Goal: Task Accomplishment & Management: Use online tool/utility

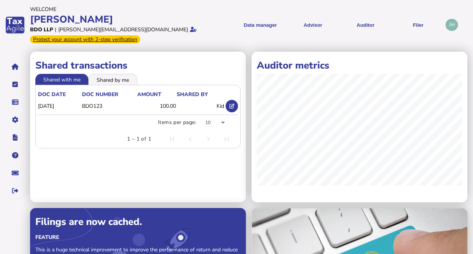
click at [227, 17] on menu "Data manager VAT Transaction list Upload list Advisor VAT Advisor for VAT Check…" at bounding box center [332, 25] width 220 height 18
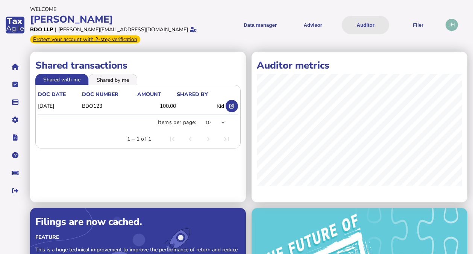
click at [360, 26] on button "Auditor" at bounding box center [365, 25] width 47 height 18
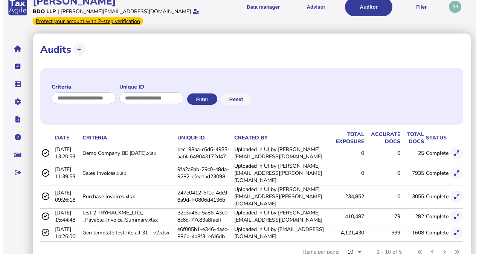
scroll to position [28, 0]
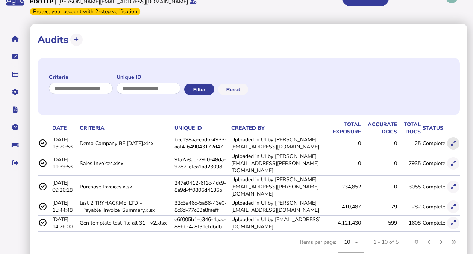
click at [453, 141] on icon at bounding box center [453, 143] width 5 height 5
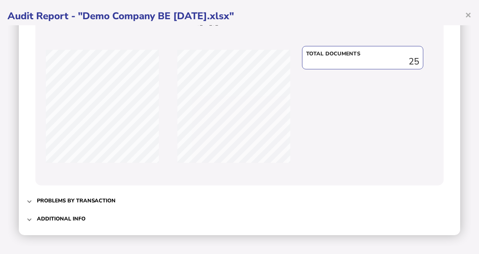
click at [108, 198] on h3 "Problems by transaction" at bounding box center [76, 200] width 79 height 7
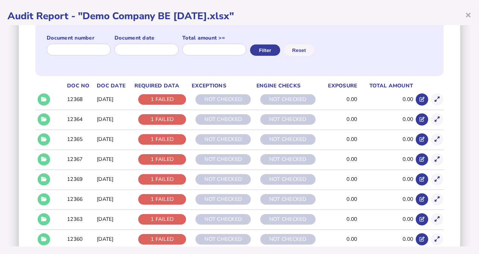
scroll to position [106, 0]
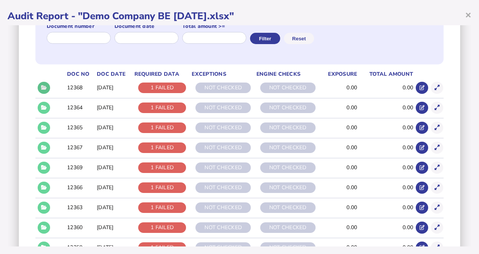
click at [42, 88] on icon at bounding box center [44, 87] width 6 height 5
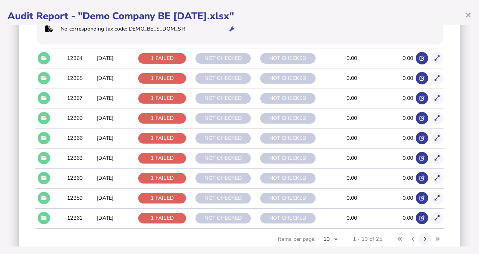
scroll to position [219, 0]
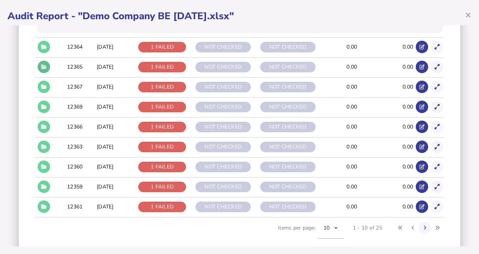
click at [38, 67] on button at bounding box center [44, 67] width 12 height 12
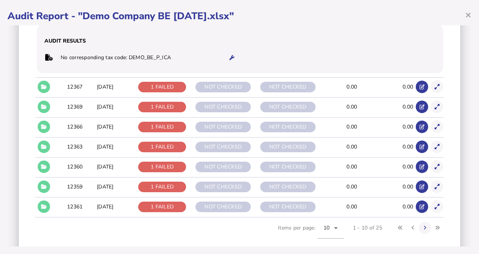
scroll to position [181, 0]
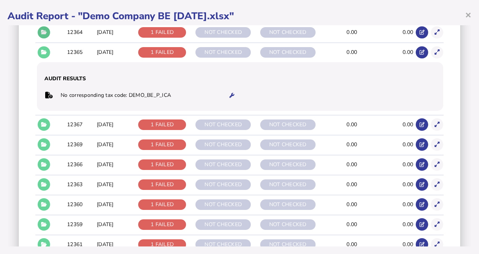
click at [43, 35] on button at bounding box center [44, 32] width 12 height 12
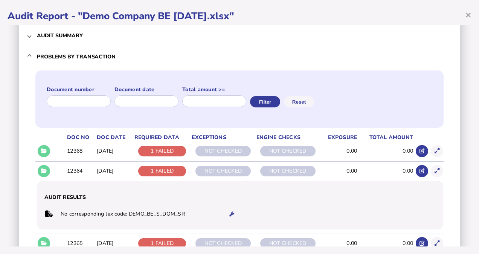
scroll to position [31, 0]
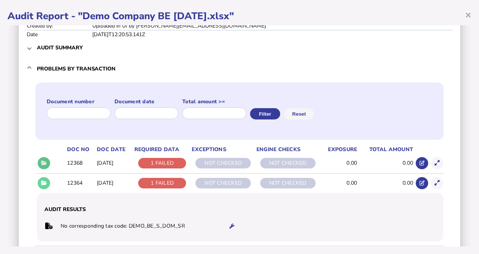
click at [44, 161] on icon at bounding box center [44, 162] width 6 height 5
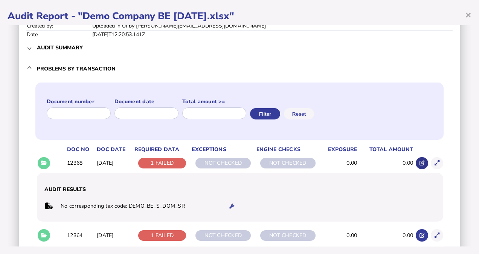
click at [419, 161] on icon at bounding box center [421, 162] width 5 height 5
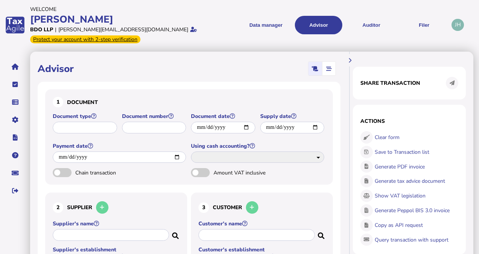
type input "**********"
type input "*****"
type input "**********"
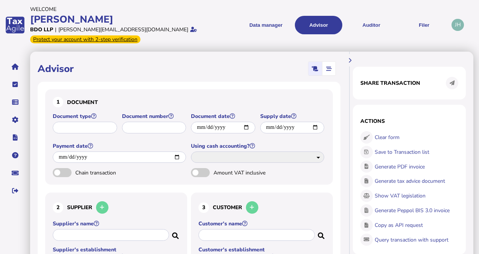
select select "*****"
type input "**********"
select select "**"
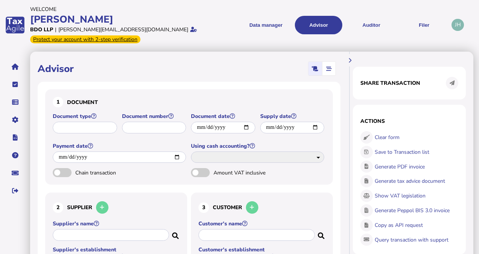
type input "**"
type input "**********"
select select "**"
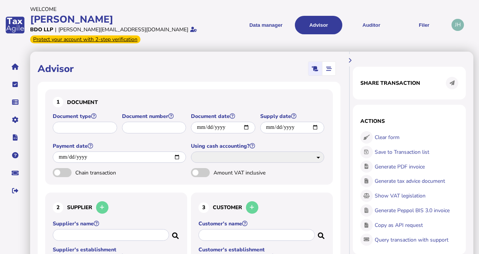
select select "**"
type input "**"
type input "**********"
type input "*"
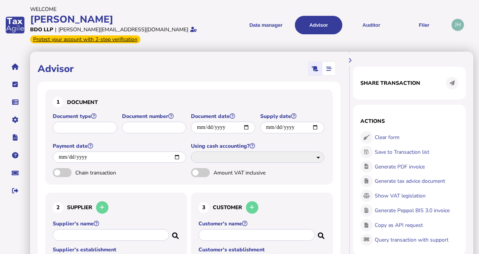
type input "***"
type input "****"
select select "****"
select select "**********"
select select "**"
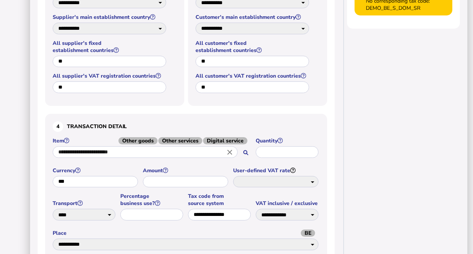
scroll to position [312, 0]
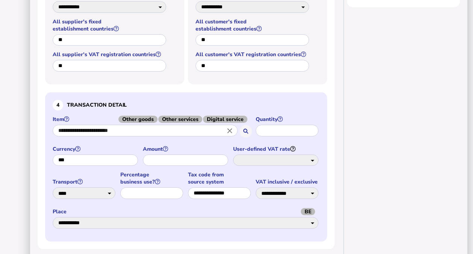
click at [112, 126] on input "**********" at bounding box center [145, 131] width 185 height 12
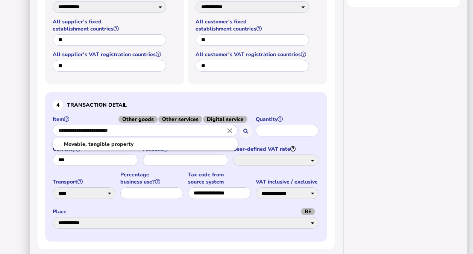
click at [24, 123] on div at bounding box center [236, 127] width 473 height 254
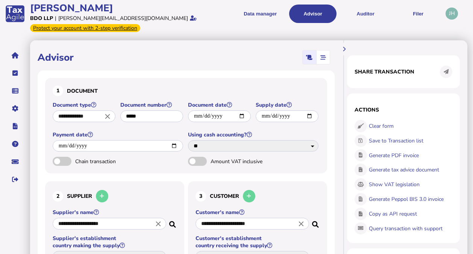
scroll to position [0, 0]
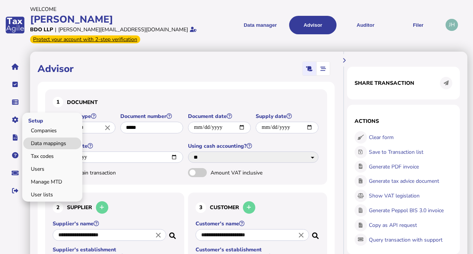
click at [45, 140] on link "Data mappings" at bounding box center [52, 143] width 58 height 12
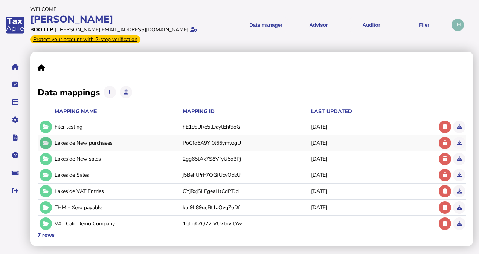
click at [47, 141] on icon at bounding box center [46, 142] width 6 height 5
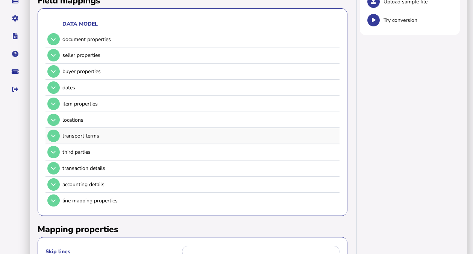
scroll to position [113, 0]
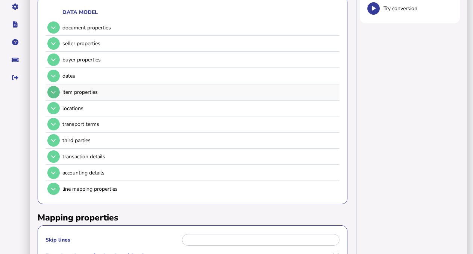
click at [54, 90] on icon at bounding box center [53, 92] width 5 height 5
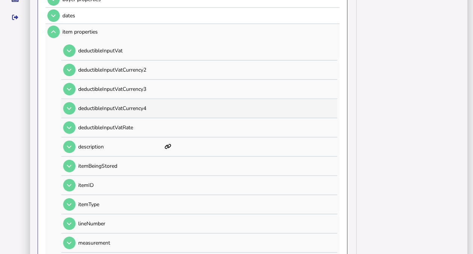
scroll to position [188, 0]
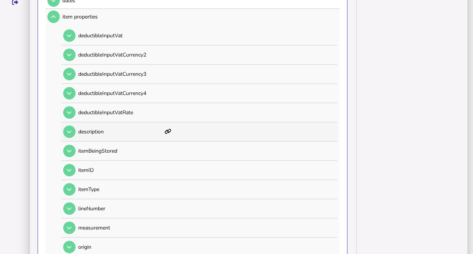
click at [163, 130] on div "description" at bounding box center [198, 131] width 274 height 18
click at [71, 134] on button at bounding box center [69, 131] width 12 height 12
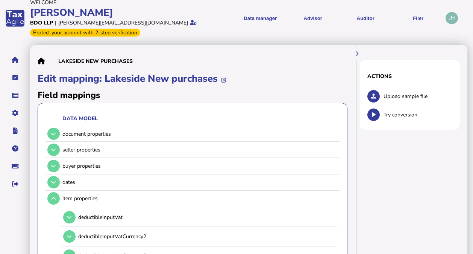
scroll to position [0, 0]
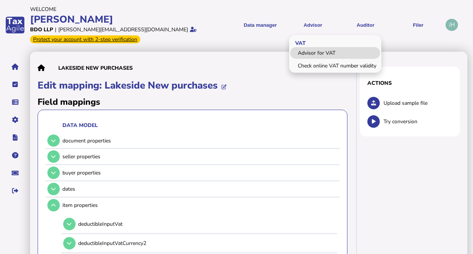
click at [319, 53] on link "Advisor for VAT" at bounding box center [335, 53] width 90 height 12
select select "*****"
select select "****"
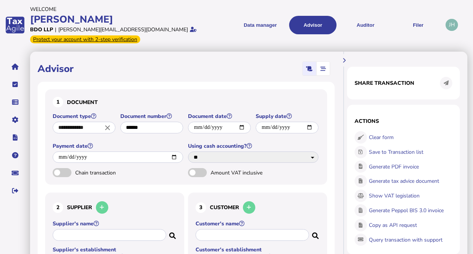
click at [186, 61] on div "Advisor" at bounding box center [186, 68] width 297 height 19
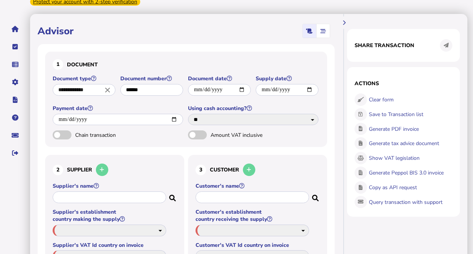
scroll to position [75, 0]
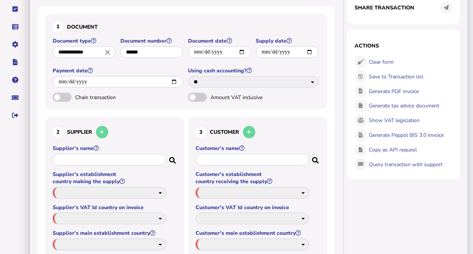
click at [382, 60] on section "Actions Clear form Save to Transaction list Generate PDF invoice Generate tax a…" at bounding box center [403, 103] width 113 height 149
click at [361, 63] on section "Actions Clear form Save to Transaction list Generate PDF invoice Generate tax a…" at bounding box center [403, 103] width 113 height 149
click at [363, 62] on section "Actions Clear form Save to Transaction list Generate PDF invoice Generate tax a…" at bounding box center [403, 103] width 113 height 149
click at [376, 61] on section "Actions Clear form Save to Transaction list Generate PDF invoice Generate tax a…" at bounding box center [403, 103] width 113 height 149
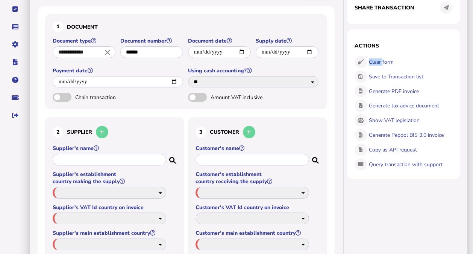
click at [374, 60] on section "Actions Clear form Save to Transaction list Generate PDF invoice Generate tax a…" at bounding box center [403, 103] width 113 height 149
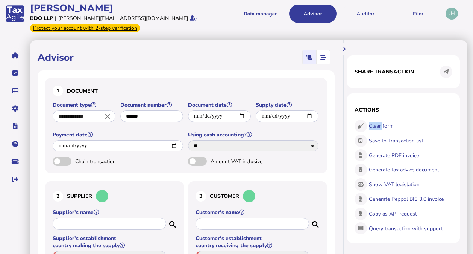
scroll to position [0, 0]
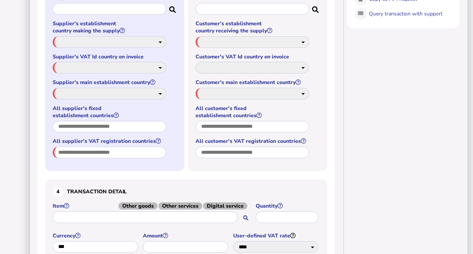
scroll to position [301, 0]
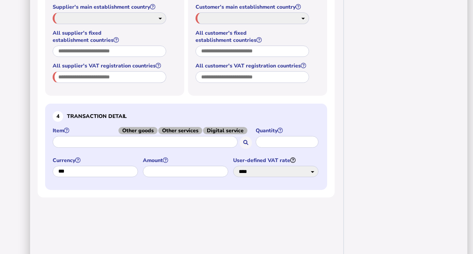
click at [105, 141] on input "text" at bounding box center [145, 142] width 185 height 12
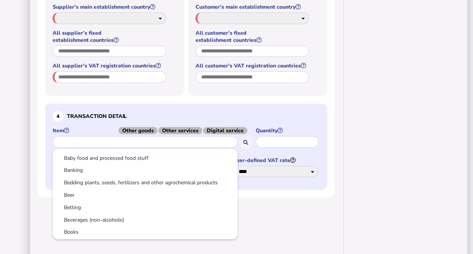
scroll to position [263, 0]
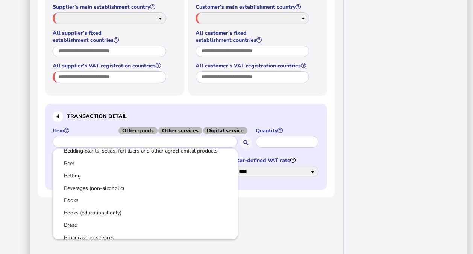
click at [156, 138] on input "text" at bounding box center [145, 142] width 185 height 12
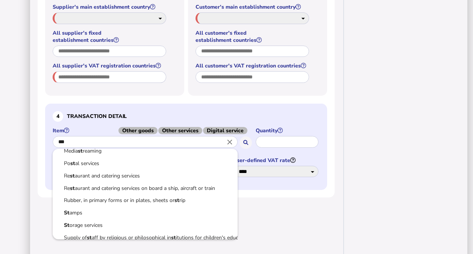
scroll to position [0, 0]
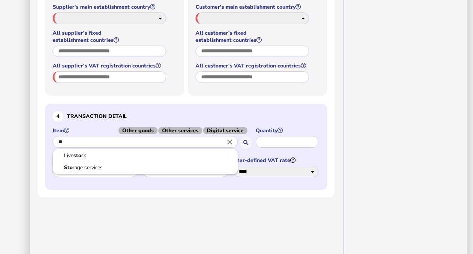
type input "*"
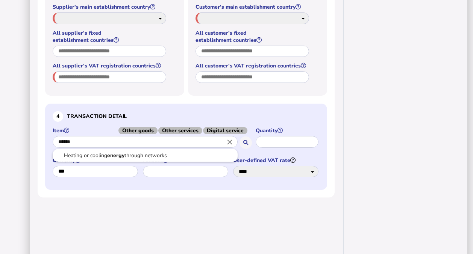
click at [414, 111] on div at bounding box center [236, 127] width 473 height 254
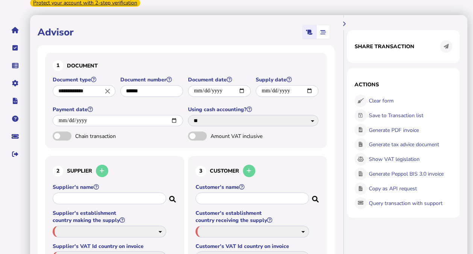
scroll to position [41, 0]
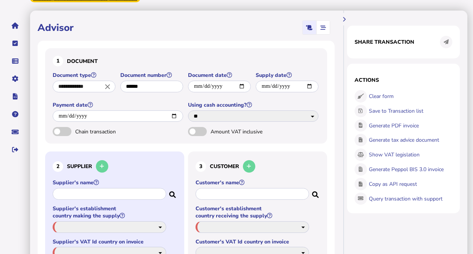
click at [82, 194] on input "text" at bounding box center [110, 194] width 114 height 12
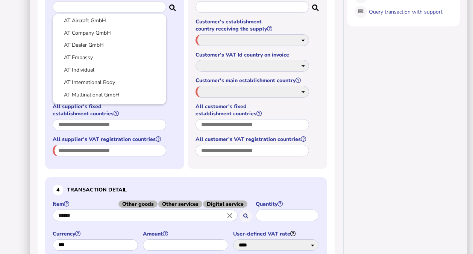
scroll to position [239, 0]
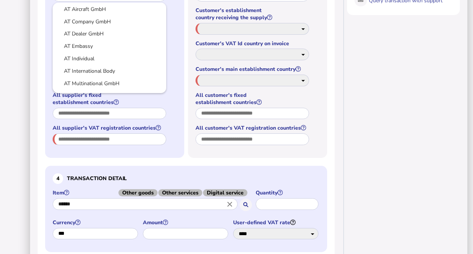
click at [76, 203] on div at bounding box center [236, 127] width 473 height 254
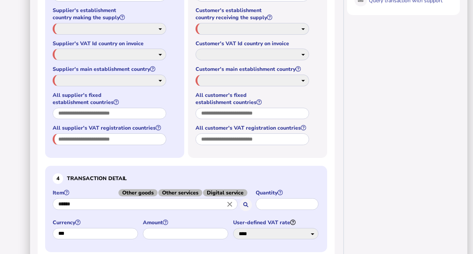
click at [76, 203] on input "******" at bounding box center [145, 204] width 185 height 12
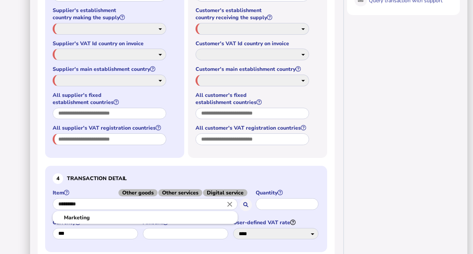
type input "*********"
click at [207, 167] on div at bounding box center [236, 127] width 473 height 254
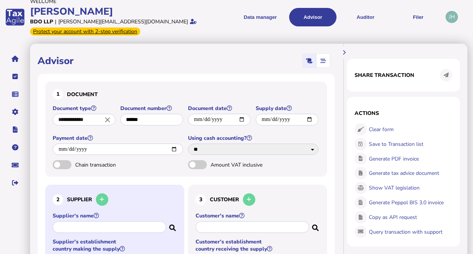
scroll to position [0, 0]
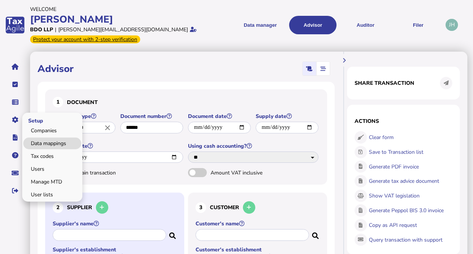
click at [36, 141] on link "Data mappings" at bounding box center [52, 143] width 58 height 12
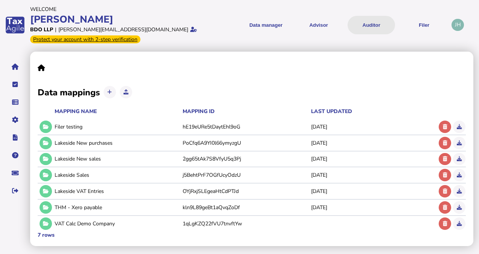
click at [354, 23] on button "Auditor" at bounding box center [370, 25] width 47 height 18
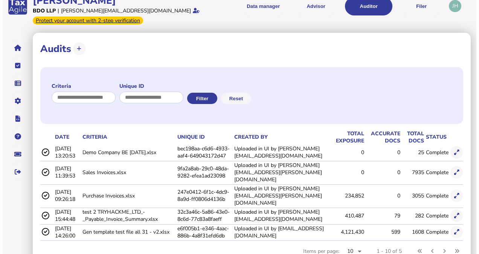
scroll to position [28, 0]
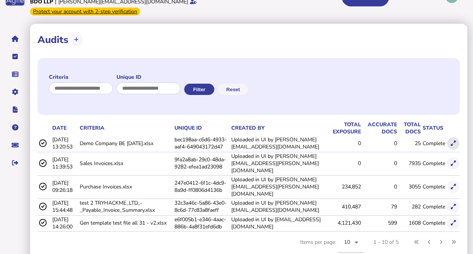
click at [456, 139] on button at bounding box center [453, 143] width 12 height 12
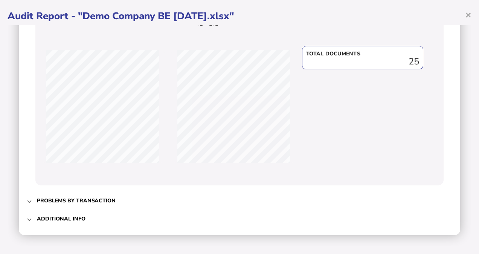
drag, startPoint x: 81, startPoint y: 202, endPoint x: 87, endPoint y: 199, distance: 6.7
click at [80, 202] on h3 "Problems by transaction" at bounding box center [76, 200] width 79 height 7
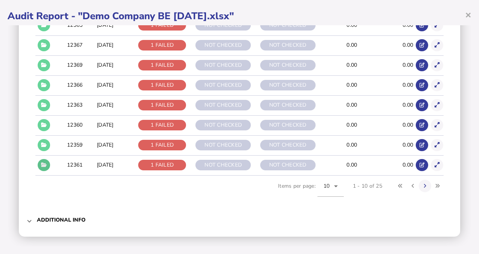
click at [49, 164] on button at bounding box center [44, 165] width 12 height 12
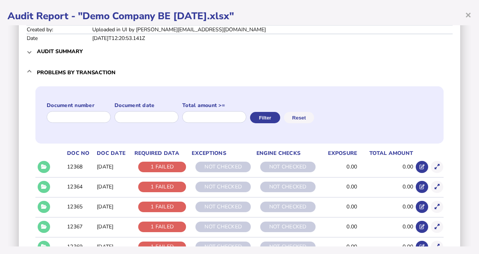
scroll to position [0, 0]
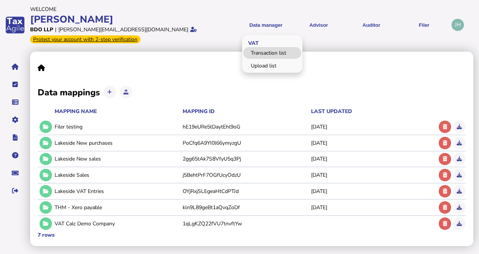
click at [274, 47] on link "Transaction list" at bounding box center [272, 53] width 58 height 12
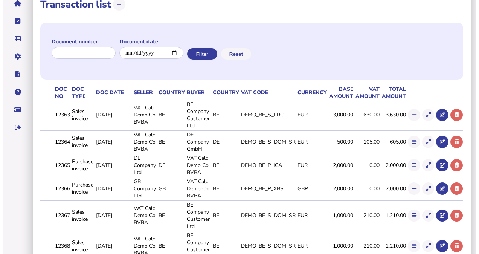
scroll to position [75, 0]
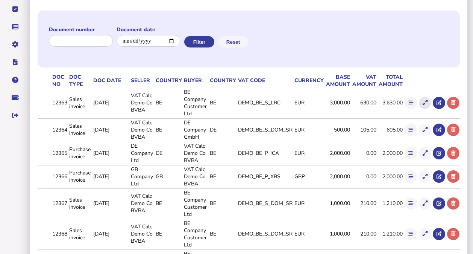
click at [428, 100] on button at bounding box center [425, 103] width 12 height 12
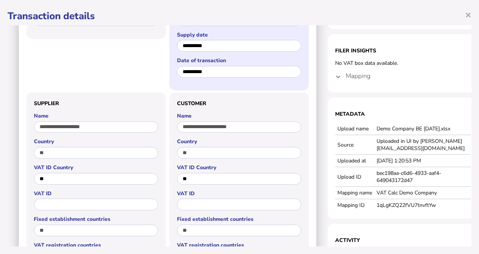
scroll to position [113, 0]
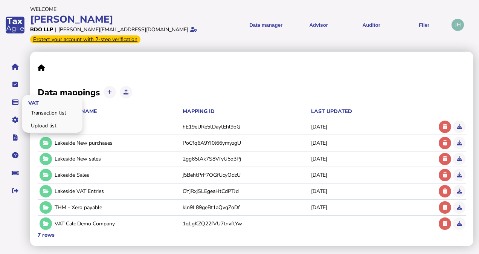
click at [30, 109] on span "VAT" at bounding box center [32, 102] width 20 height 18
click at [37, 109] on link "Transaction list" at bounding box center [52, 113] width 58 height 12
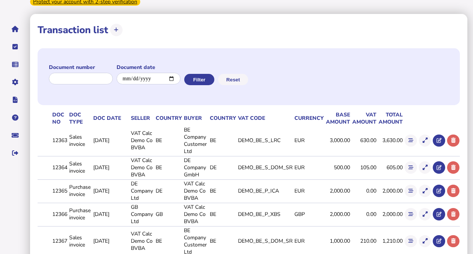
scroll to position [75, 0]
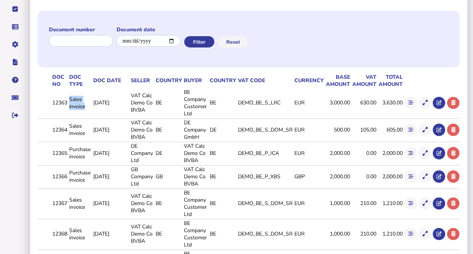
drag, startPoint x: 70, startPoint y: 100, endPoint x: 87, endPoint y: 103, distance: 16.8
click at [87, 103] on td "Sales invoice" at bounding box center [80, 102] width 24 height 29
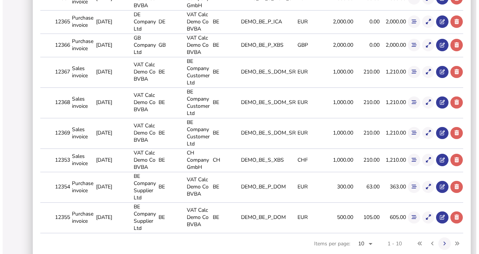
scroll to position [216, 0]
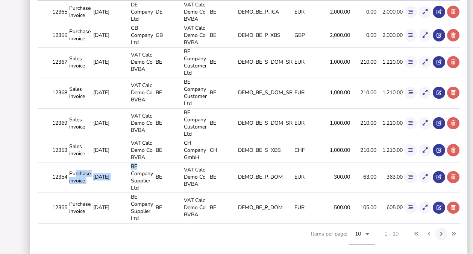
drag, startPoint x: 76, startPoint y: 167, endPoint x: 146, endPoint y: 163, distance: 70.1
click at [144, 163] on tr "12354 Purchase invoice [DATE] BE Company Supplier Ltd BE VAT Calc Demo Co BVBA …" at bounding box center [249, 177] width 422 height 30
click at [423, 174] on icon at bounding box center [425, 176] width 5 height 5
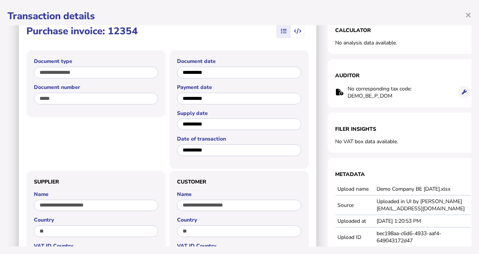
scroll to position [0, 0]
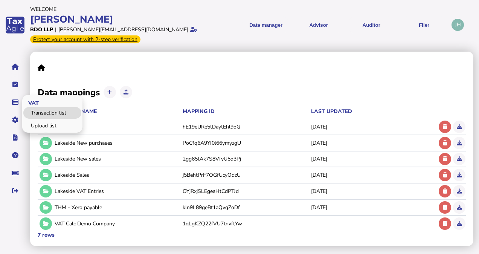
click at [48, 112] on link "Transaction list" at bounding box center [52, 113] width 58 height 12
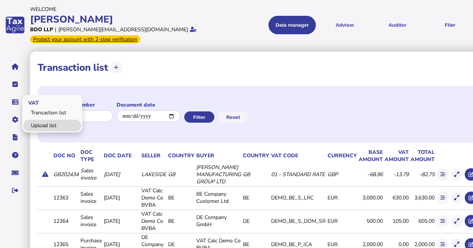
click at [36, 120] on link "Upload list" at bounding box center [52, 126] width 58 height 12
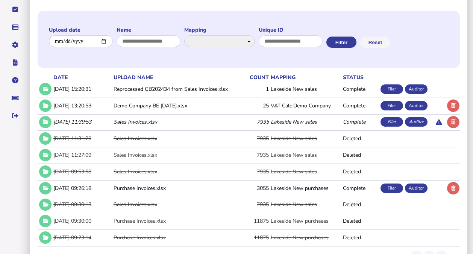
scroll to position [75, 0]
click at [81, 89] on td "[DATE] 15:20:31" at bounding box center [82, 88] width 60 height 15
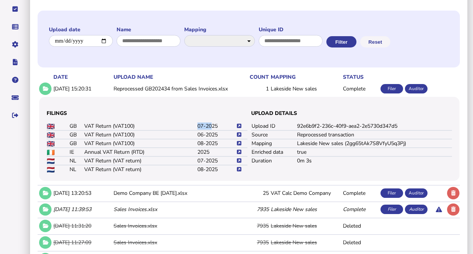
drag, startPoint x: 193, startPoint y: 126, endPoint x: 211, endPoint y: 123, distance: 18.8
click at [211, 123] on tr "GB VAT Return (VAT100) 07-2025" at bounding box center [147, 126] width 201 height 8
drag, startPoint x: 211, startPoint y: 123, endPoint x: 214, endPoint y: 130, distance: 7.6
click at [214, 130] on tr "GB VAT Return (VAT100) 06-2025" at bounding box center [147, 134] width 201 height 9
drag, startPoint x: 214, startPoint y: 130, endPoint x: 214, endPoint y: 139, distance: 9.1
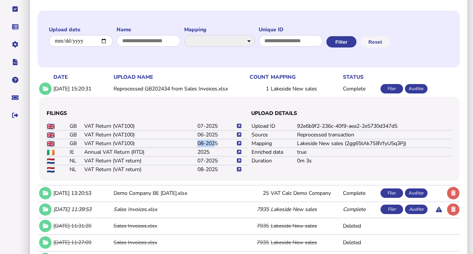
click at [214, 139] on tr "GB VAT Return (VAT100) 08-2025" at bounding box center [147, 143] width 201 height 9
drag, startPoint x: 214, startPoint y: 139, endPoint x: 192, endPoint y: 144, distance: 23.3
click at [192, 144] on td "VAT Return (VAT100)" at bounding box center [140, 143] width 113 height 9
click at [197, 139] on td "08-2025" at bounding box center [216, 143] width 39 height 9
click at [243, 143] on td at bounding box center [241, 143] width 11 height 9
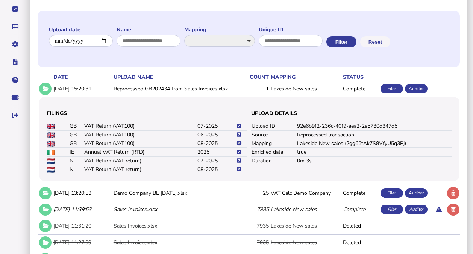
click at [240, 142] on icon at bounding box center [239, 143] width 5 height 5
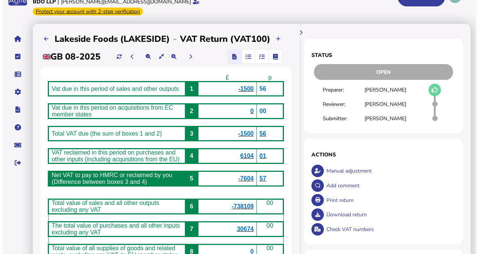
scroll to position [38, 0]
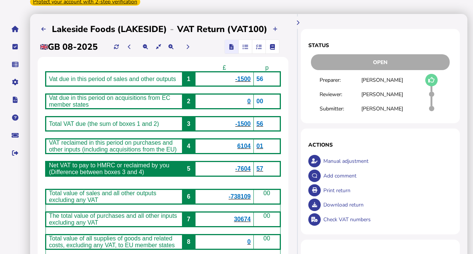
click at [249, 81] on span "-1500" at bounding box center [243, 79] width 15 height 6
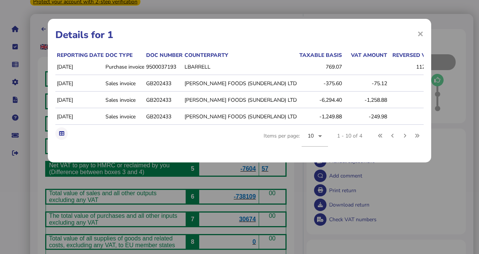
drag, startPoint x: 103, startPoint y: 73, endPoint x: 112, endPoint y: 70, distance: 9.9
click at [112, 70] on tr "[DATE] Purchase invoice 9500037193 LBARRELL 769.07 112.20 881.27 06 - REVERSE C…" at bounding box center [369, 67] width 628 height 16
click at [209, 73] on td "LBARRELL" at bounding box center [240, 67] width 114 height 16
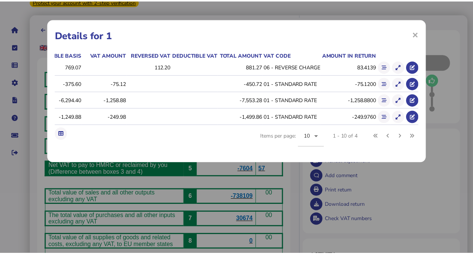
scroll to position [0, 275]
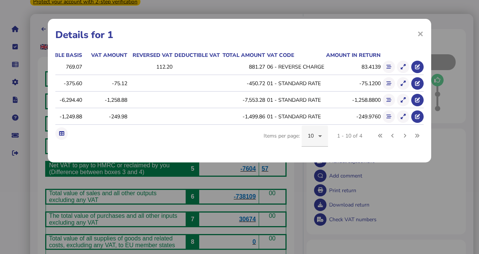
click at [321, 140] on icon at bounding box center [319, 135] width 9 height 9
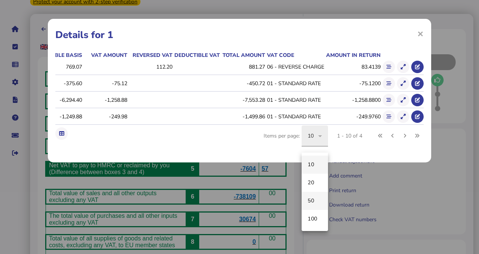
click at [316, 197] on mat-option "50" at bounding box center [314, 200] width 26 height 18
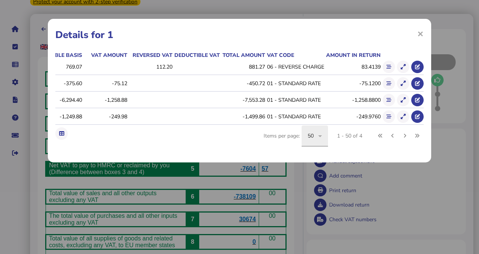
click at [250, 144] on div "Reporting date Doc type Doc number Counterparty Taxable basis VAT amount Revers…" at bounding box center [239, 102] width 368 height 103
click at [421, 31] on span "×" at bounding box center [420, 33] width 6 height 14
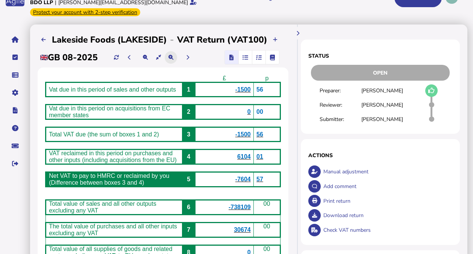
scroll to position [0, 0]
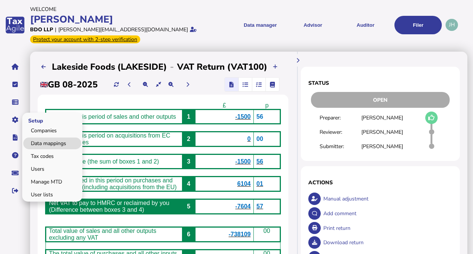
click at [57, 137] on link "Data mappings" at bounding box center [52, 143] width 58 height 12
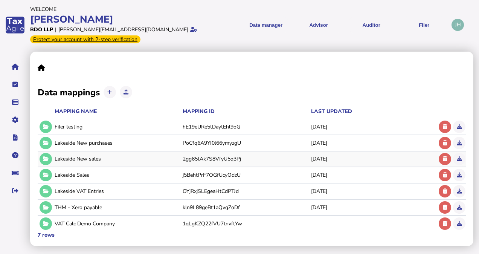
click at [61, 165] on div "Lakeside New sales 2gg65tAk7S8VfyU5q3Pj [DATE]" at bounding box center [237, 158] width 399 height 15
click at [47, 160] on icon at bounding box center [46, 158] width 6 height 5
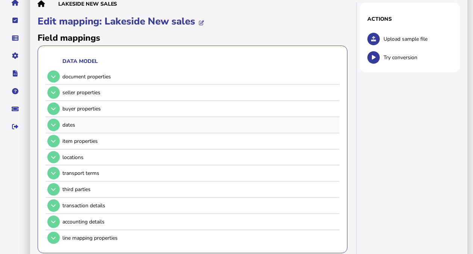
scroll to position [75, 0]
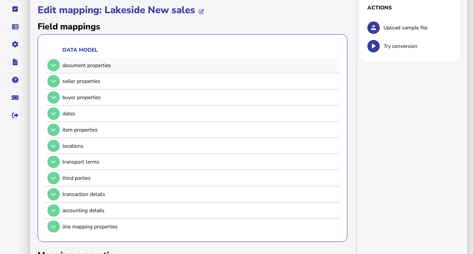
click at [62, 67] on td "document properties" at bounding box center [199, 65] width 275 height 8
click at [48, 64] on button at bounding box center [53, 65] width 12 height 12
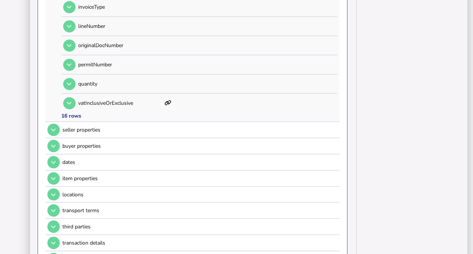
scroll to position [376, 0]
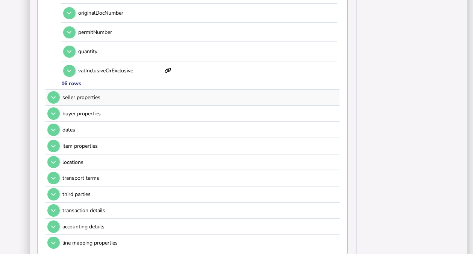
click at [53, 92] on button at bounding box center [53, 97] width 12 height 12
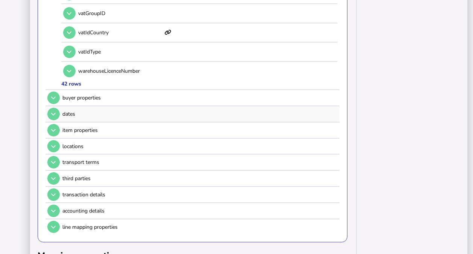
scroll to position [903, 0]
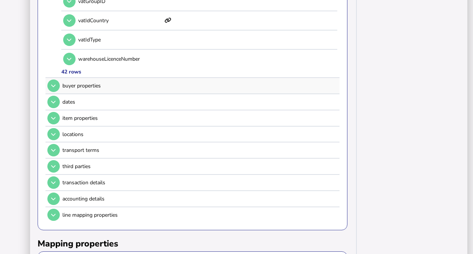
click at [88, 83] on div "buyer properties" at bounding box center [199, 85] width 275 height 7
click at [54, 83] on button at bounding box center [53, 85] width 12 height 12
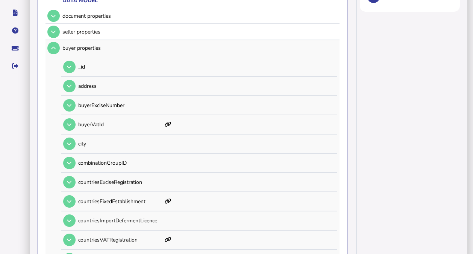
scroll to position [113, 0]
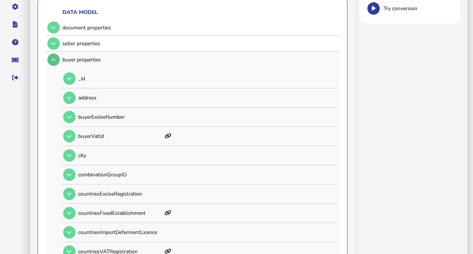
click at [49, 58] on button at bounding box center [53, 59] width 12 height 12
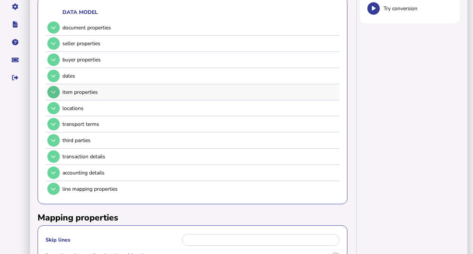
click at [58, 90] on button at bounding box center [53, 92] width 12 height 12
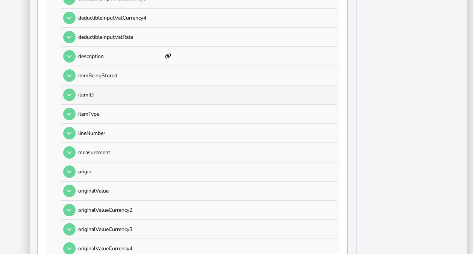
scroll to position [301, 0]
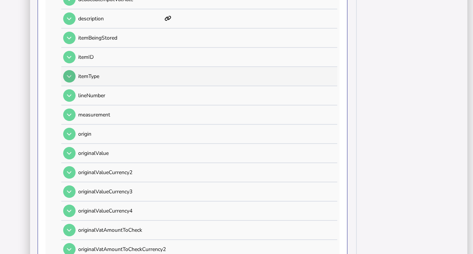
click at [73, 75] on button at bounding box center [69, 76] width 12 height 12
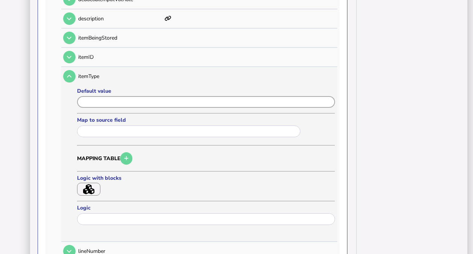
click at [108, 96] on input "input" at bounding box center [206, 102] width 258 height 12
click at [122, 98] on input "input" at bounding box center [206, 102] width 258 height 12
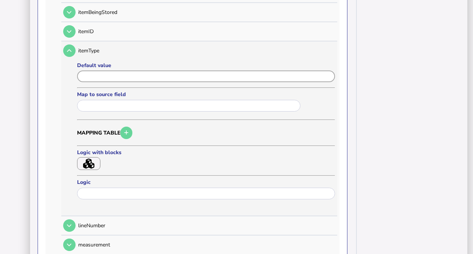
scroll to position [339, 0]
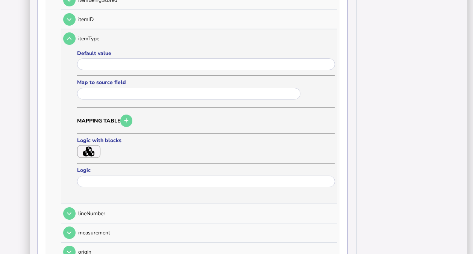
click at [94, 150] on button "button" at bounding box center [88, 151] width 23 height 13
click at [75, 40] on td at bounding box center [68, 38] width 15 height 15
click at [74, 40] on button at bounding box center [69, 38] width 12 height 12
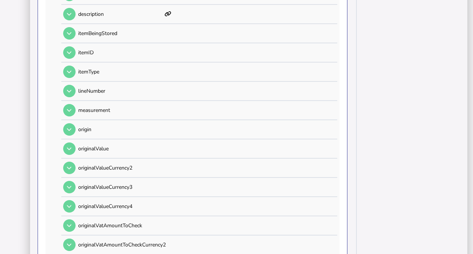
scroll to position [263, 0]
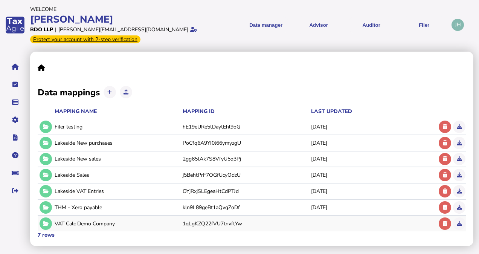
click at [99, 220] on div "VAT Calc Demo Company" at bounding box center [118, 223] width 126 height 7
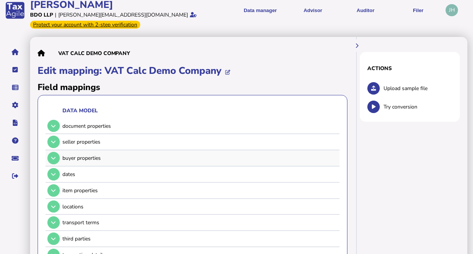
scroll to position [38, 0]
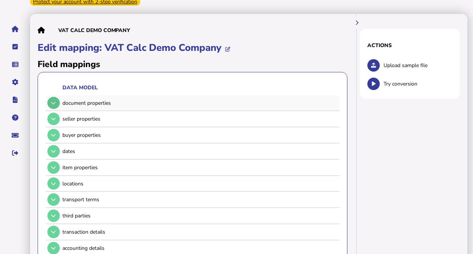
click at [59, 102] on button at bounding box center [53, 103] width 12 height 12
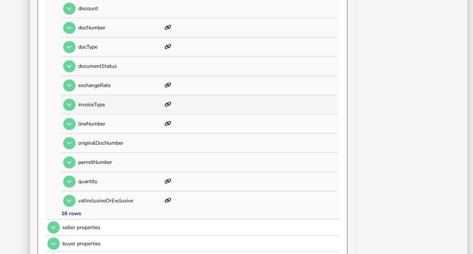
scroll to position [263, 0]
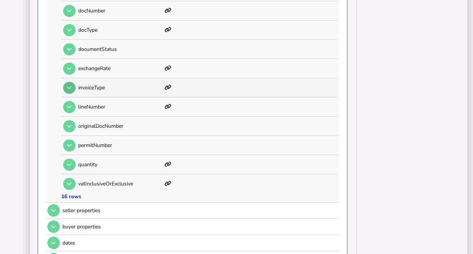
click at [69, 83] on button at bounding box center [69, 88] width 12 height 12
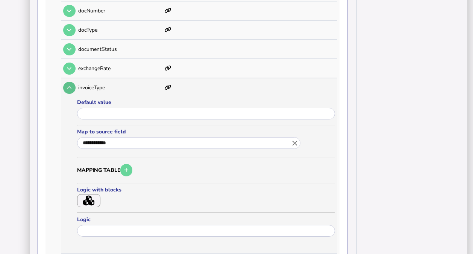
click at [70, 82] on button at bounding box center [69, 88] width 12 height 12
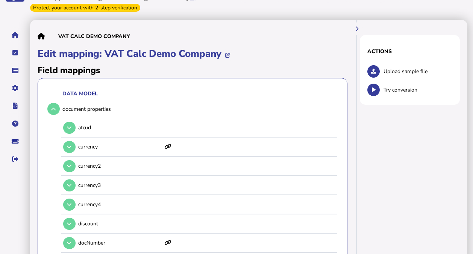
scroll to position [0, 0]
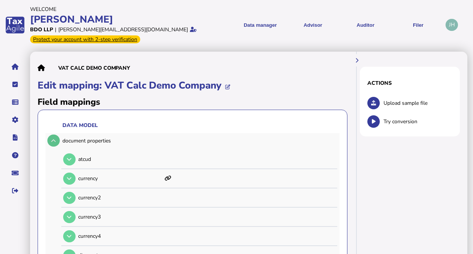
click at [52, 139] on icon at bounding box center [53, 140] width 5 height 5
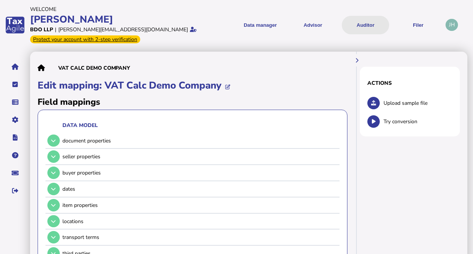
click at [368, 20] on button "Auditor" at bounding box center [365, 25] width 47 height 18
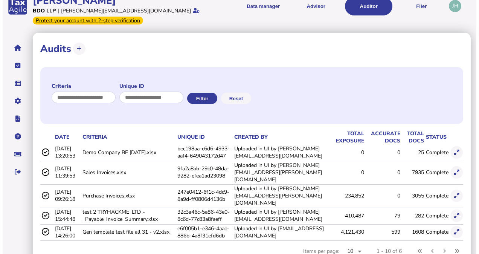
scroll to position [28, 0]
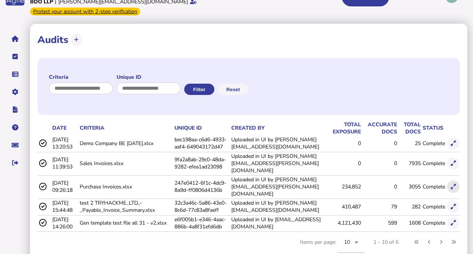
click at [454, 184] on icon at bounding box center [453, 186] width 5 height 5
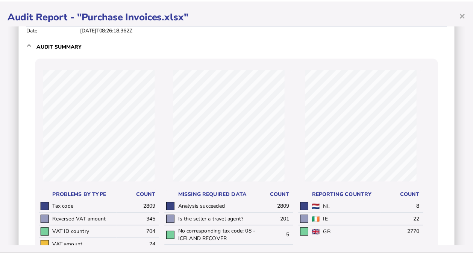
scroll to position [75, 0]
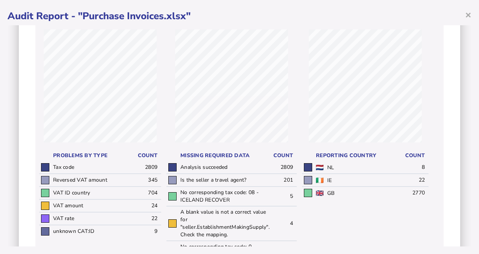
click at [471, 16] on div "× Audit Report - "Purchase Invoices.xlsx" Audit criteria: Purchase Invoices.xls…" at bounding box center [239, 127] width 479 height 254
click at [466, 14] on span "×" at bounding box center [468, 15] width 6 height 14
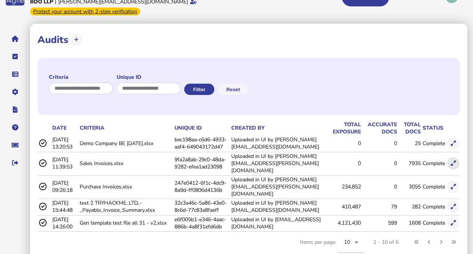
click at [458, 157] on button at bounding box center [453, 163] width 12 height 12
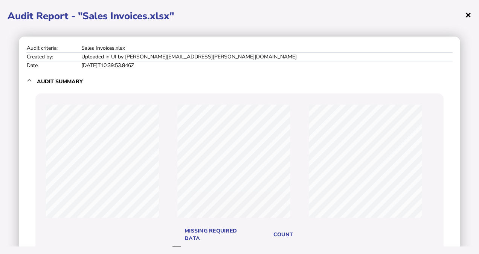
click at [465, 15] on span "×" at bounding box center [468, 15] width 6 height 14
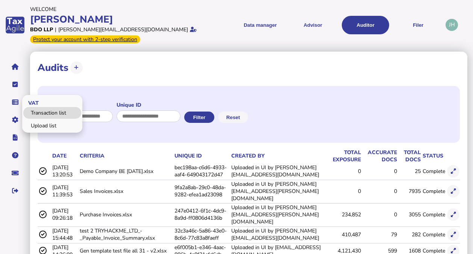
click at [38, 111] on link "Transaction list" at bounding box center [52, 113] width 58 height 12
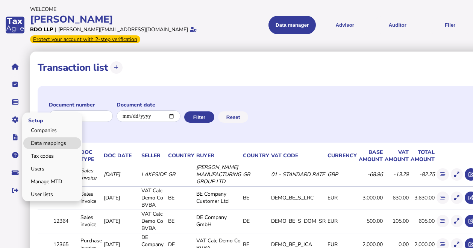
click at [44, 137] on link "Data mappings" at bounding box center [52, 143] width 58 height 12
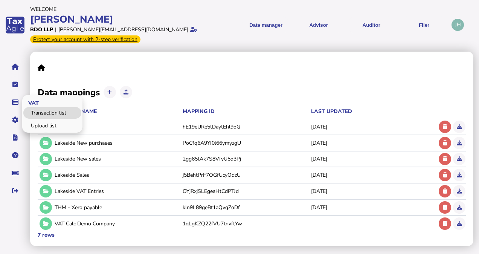
click at [42, 109] on link "Transaction list" at bounding box center [52, 113] width 58 height 12
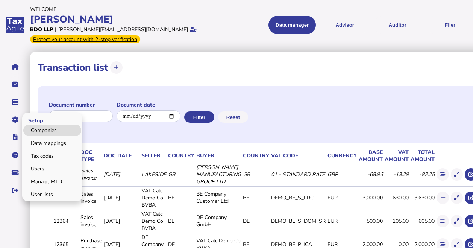
click at [53, 125] on link "Companies" at bounding box center [52, 131] width 58 height 12
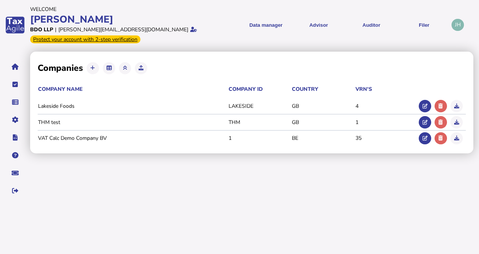
click at [110, 114] on tr "THM test THM GB 1" at bounding box center [252, 122] width 428 height 16
click at [100, 105] on td "Lakeside Foods" at bounding box center [133, 106] width 190 height 8
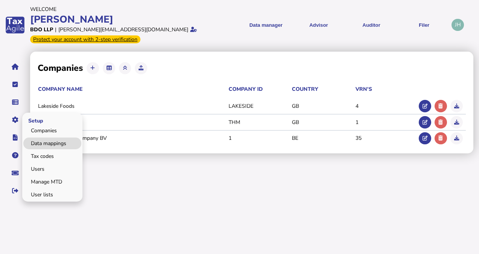
click at [35, 139] on link "Data mappings" at bounding box center [52, 143] width 58 height 12
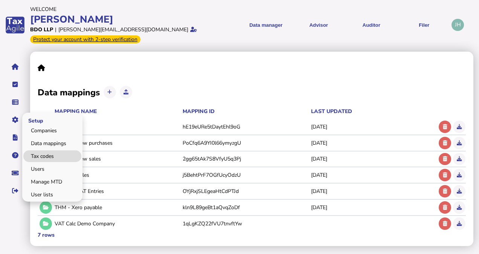
click at [39, 155] on link "Tax codes" at bounding box center [52, 156] width 58 height 12
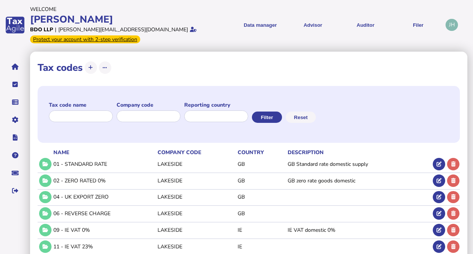
scroll to position [14, 0]
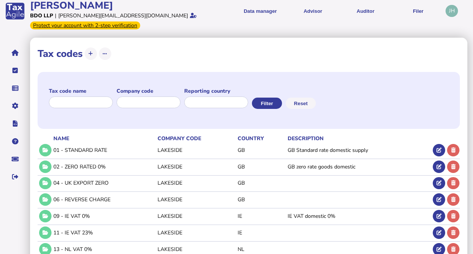
click at [343, 87] on div "Tax code name Company code Reporting country Filter Reset" at bounding box center [249, 100] width 422 height 57
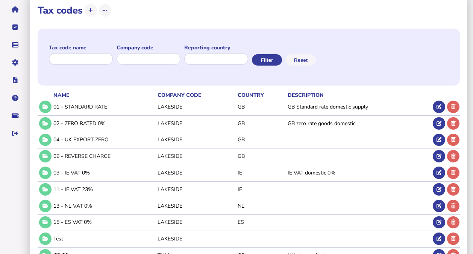
scroll to position [59, 0]
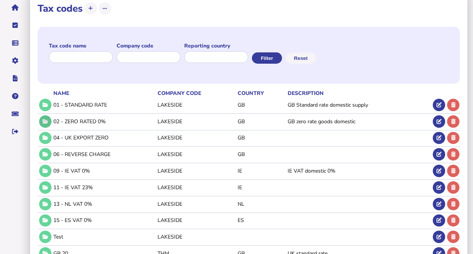
click at [49, 119] on button at bounding box center [45, 121] width 12 height 12
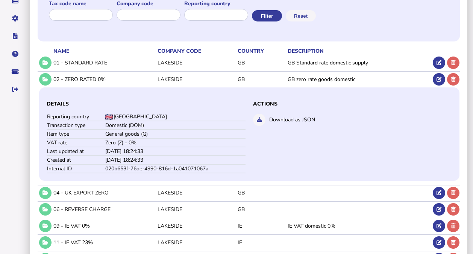
scroll to position [102, 0]
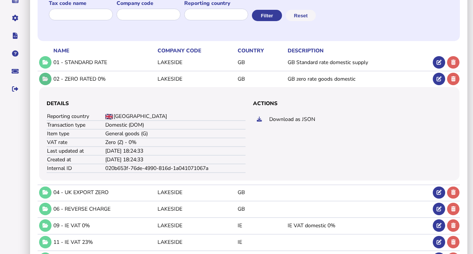
click at [50, 75] on button at bounding box center [45, 79] width 12 height 12
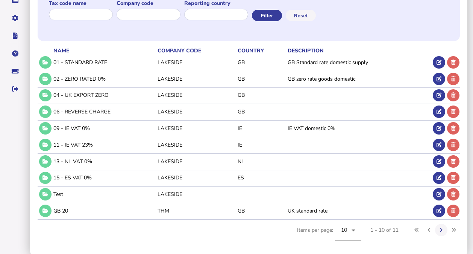
scroll to position [102, 0]
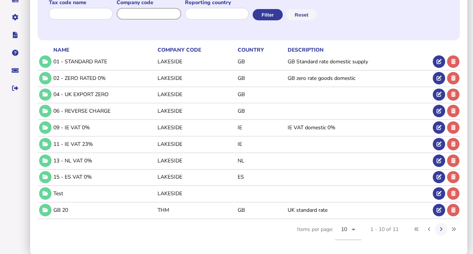
click at [173, 17] on input "input" at bounding box center [149, 14] width 65 height 12
type input "********"
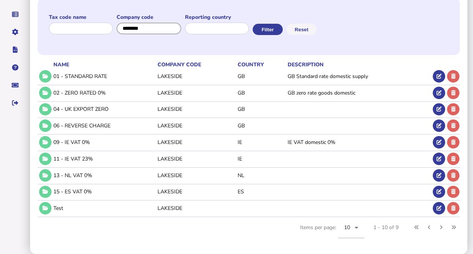
scroll to position [86, 0]
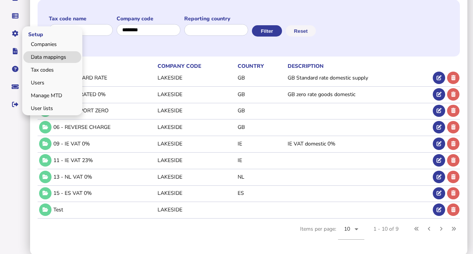
click at [38, 55] on link "Data mappings" at bounding box center [52, 57] width 58 height 12
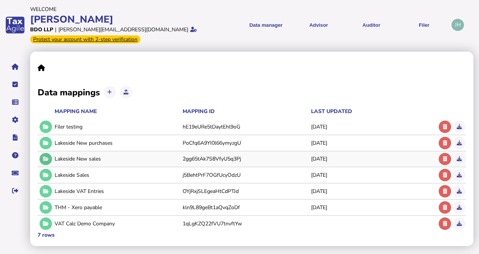
click at [46, 156] on icon at bounding box center [46, 158] width 6 height 5
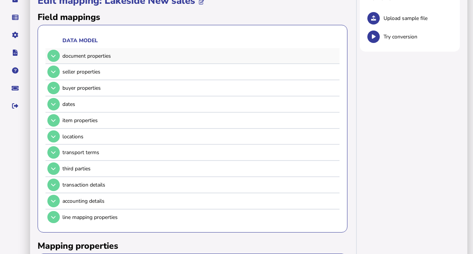
scroll to position [85, 0]
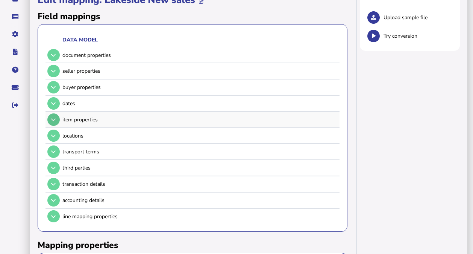
click at [51, 114] on button at bounding box center [53, 119] width 12 height 12
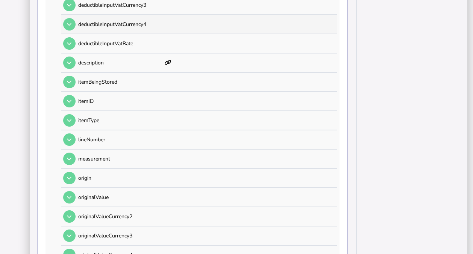
scroll to position [273, 0]
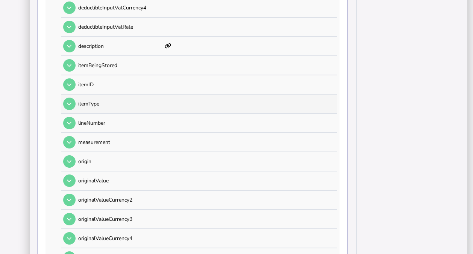
click at [90, 107] on td "itemType" at bounding box center [120, 103] width 85 height 18
click at [72, 97] on button at bounding box center [69, 103] width 12 height 12
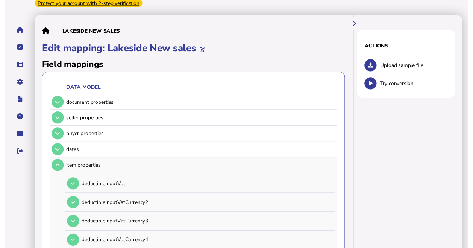
scroll to position [0, 0]
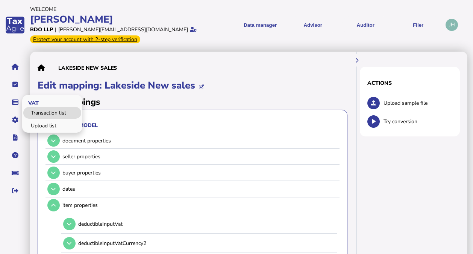
click at [44, 112] on link "Transaction list" at bounding box center [52, 113] width 58 height 12
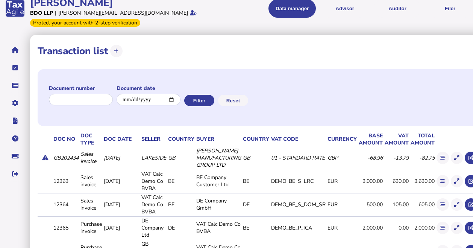
scroll to position [20, 0]
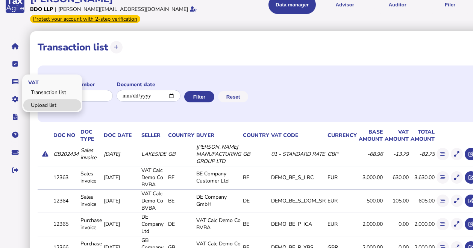
click at [41, 99] on link "Upload list" at bounding box center [52, 105] width 58 height 12
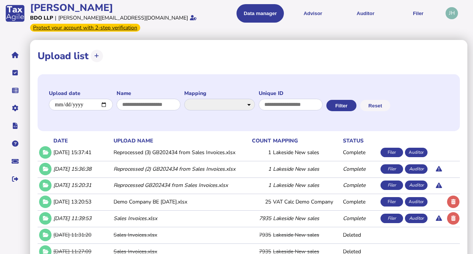
scroll to position [13, 0]
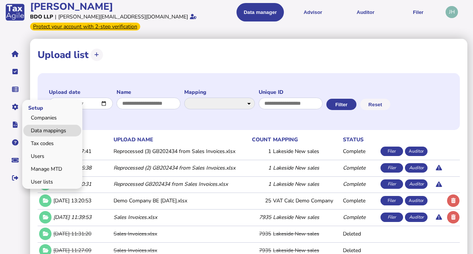
click at [43, 131] on link "Data mappings" at bounding box center [52, 131] width 58 height 12
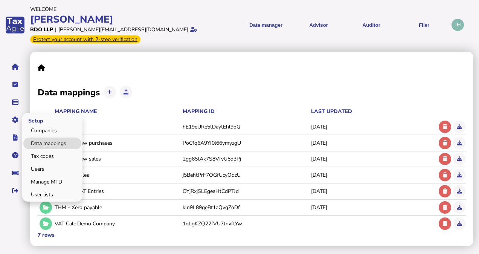
click at [43, 141] on link "Data mappings" at bounding box center [52, 143] width 58 height 12
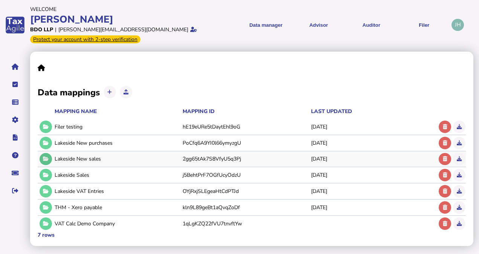
click at [43, 157] on icon at bounding box center [46, 158] width 6 height 5
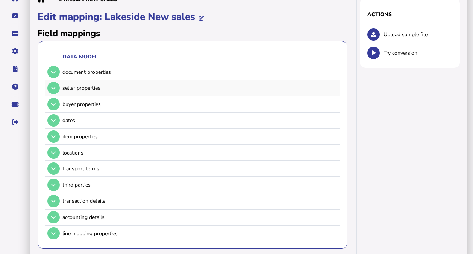
scroll to position [87, 0]
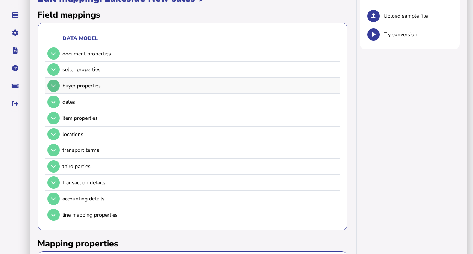
click at [54, 88] on button at bounding box center [53, 85] width 12 height 12
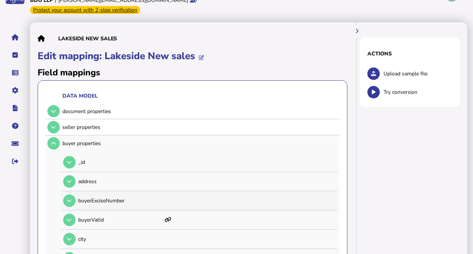
scroll to position [21, 0]
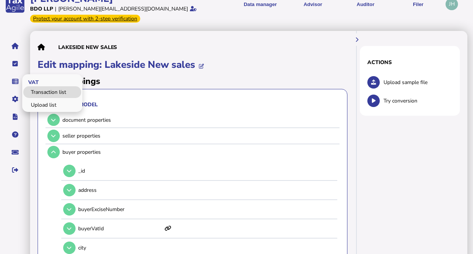
click at [52, 94] on link "Transaction list" at bounding box center [52, 92] width 58 height 12
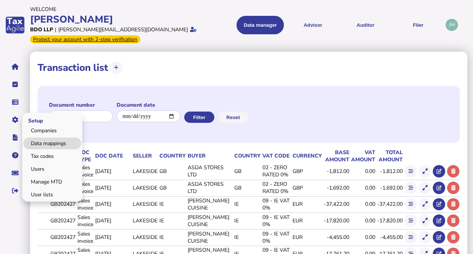
click at [45, 139] on link "Data mappings" at bounding box center [52, 143] width 58 height 12
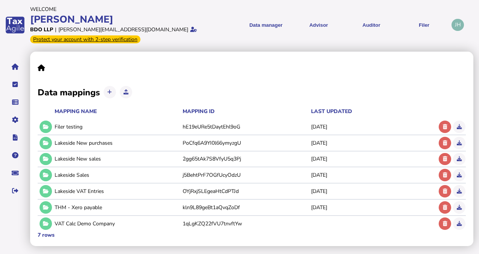
click at [47, 160] on icon at bounding box center [46, 158] width 6 height 5
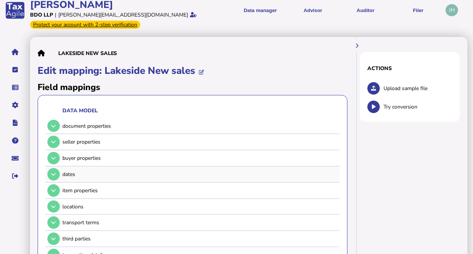
scroll to position [38, 0]
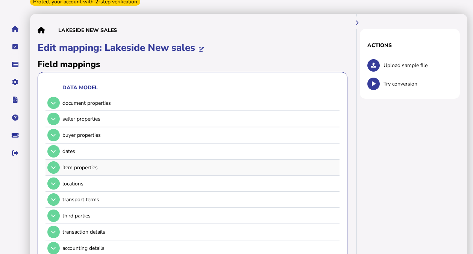
click at [64, 167] on div "item properties" at bounding box center [199, 167] width 275 height 7
click at [56, 167] on button at bounding box center [53, 167] width 12 height 12
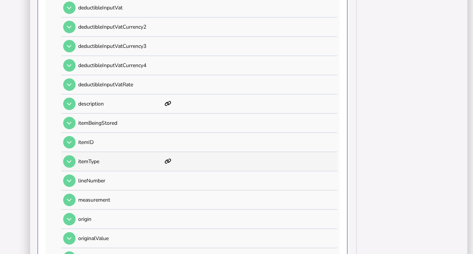
scroll to position [226, 0]
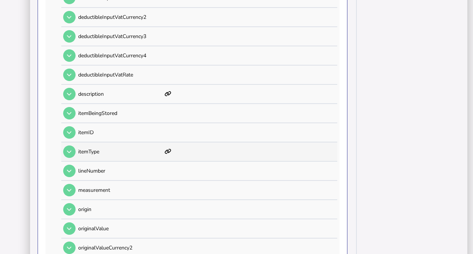
click at [77, 159] on tr "itemType" at bounding box center [199, 151] width 276 height 19
click at [71, 153] on button at bounding box center [69, 151] width 12 height 12
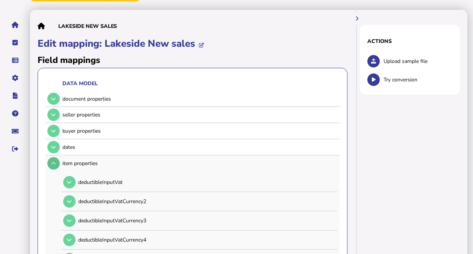
scroll to position [75, 0]
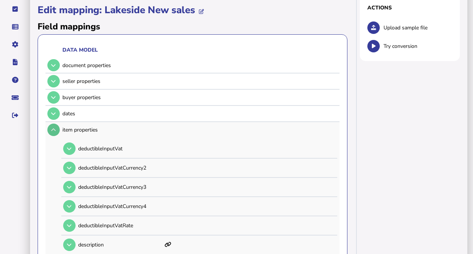
click at [56, 125] on button at bounding box center [53, 129] width 12 height 12
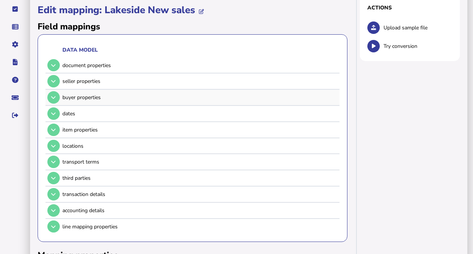
click at [56, 90] on td at bounding box center [53, 97] width 15 height 15
click at [56, 97] on button at bounding box center [53, 97] width 12 height 12
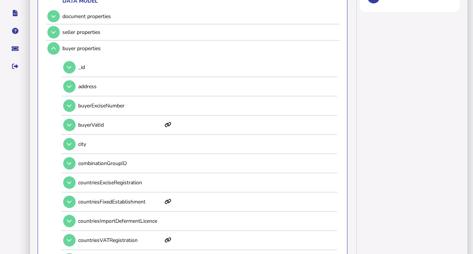
scroll to position [113, 0]
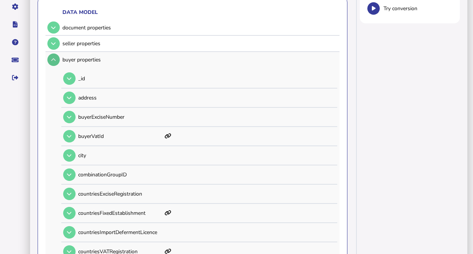
click at [55, 61] on icon at bounding box center [53, 59] width 5 height 5
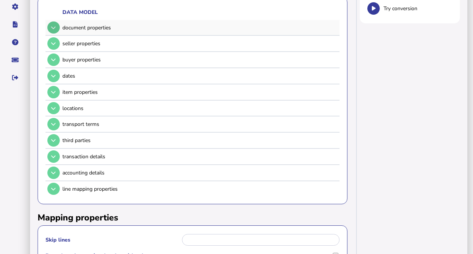
click at [56, 25] on button at bounding box center [53, 27] width 12 height 12
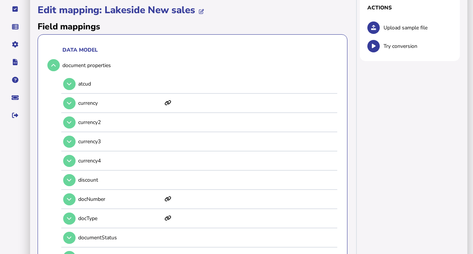
scroll to position [360, 0]
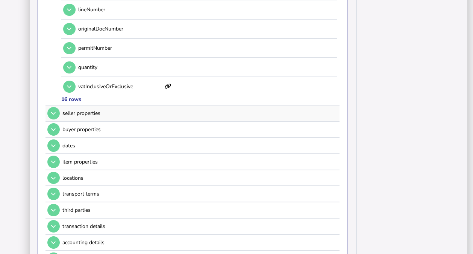
click at [77, 110] on div "seller properties" at bounding box center [199, 112] width 275 height 7
click at [53, 114] on button at bounding box center [53, 113] width 12 height 12
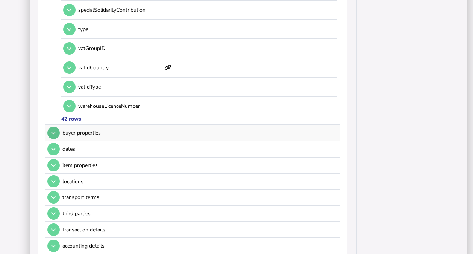
click at [55, 130] on icon at bounding box center [53, 132] width 5 height 5
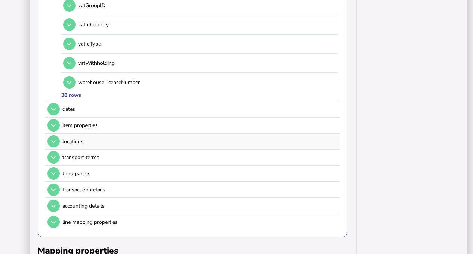
scroll to position [835, 0]
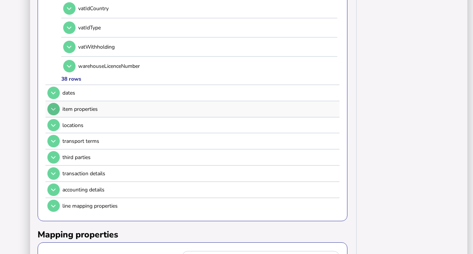
click at [52, 106] on icon at bounding box center [53, 108] width 5 height 5
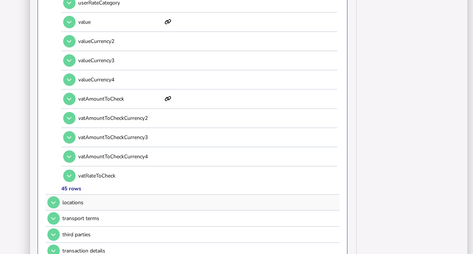
scroll to position [986, 0]
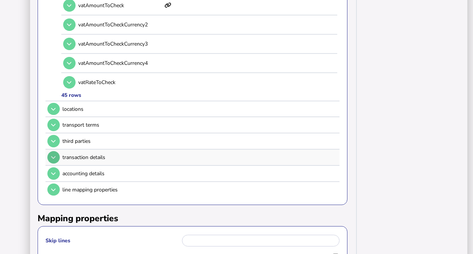
click at [52, 153] on button at bounding box center [53, 157] width 12 height 12
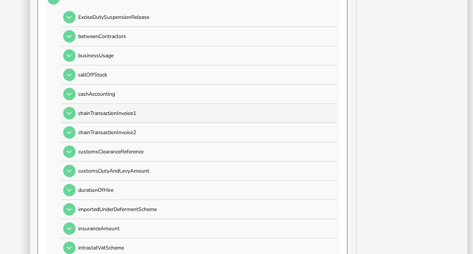
scroll to position [233, 0]
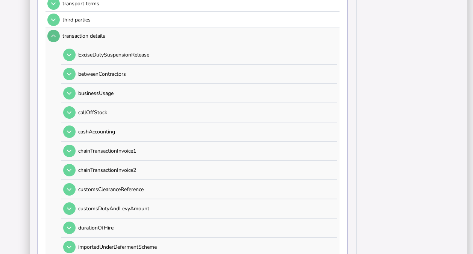
click at [50, 35] on button at bounding box center [53, 36] width 12 height 12
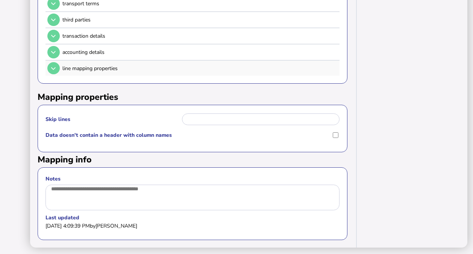
click at [47, 65] on td at bounding box center [53, 68] width 15 height 15
click at [48, 66] on button at bounding box center [53, 68] width 12 height 12
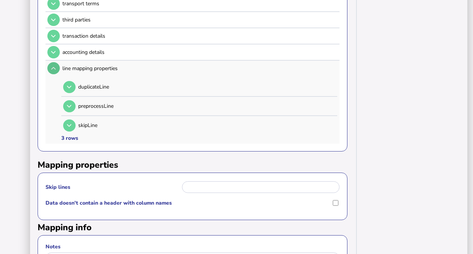
click at [53, 70] on icon at bounding box center [53, 68] width 5 height 5
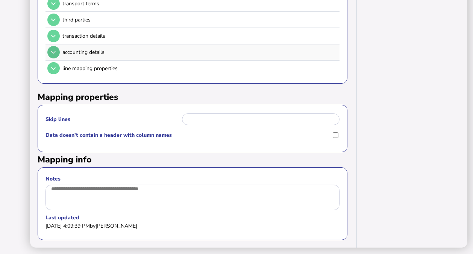
click at [54, 54] on button at bounding box center [53, 52] width 12 height 12
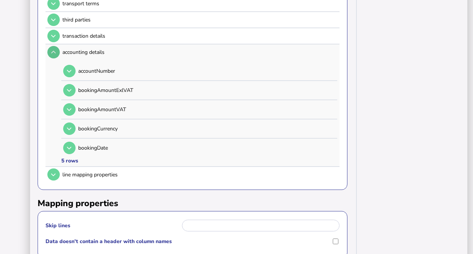
click at [53, 53] on icon at bounding box center [53, 52] width 5 height 5
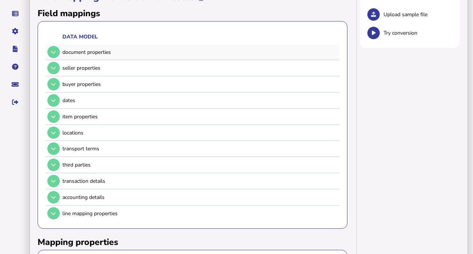
scroll to position [45, 0]
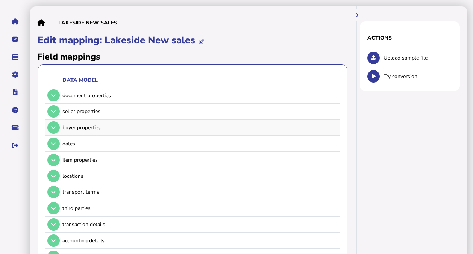
click at [61, 129] on div "buyer properties" at bounding box center [192, 127] width 292 height 15
click at [59, 128] on button at bounding box center [53, 127] width 12 height 12
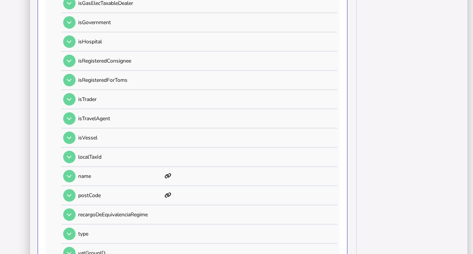
scroll to position [609, 0]
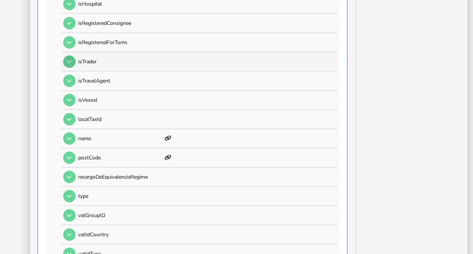
click at [68, 55] on button at bounding box center [69, 61] width 12 height 12
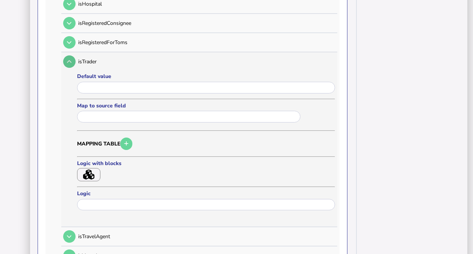
click at [68, 55] on button at bounding box center [69, 61] width 12 height 12
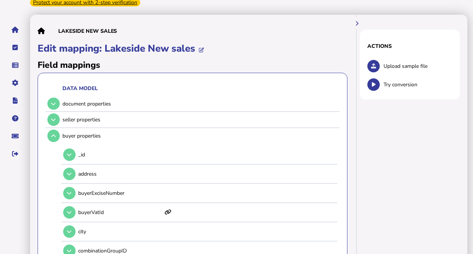
scroll to position [0, 0]
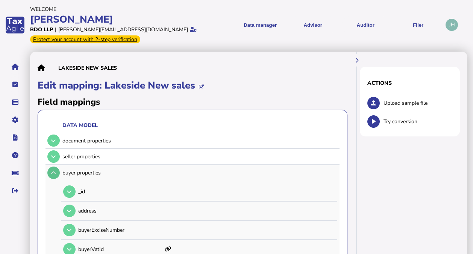
click at [50, 173] on button at bounding box center [53, 172] width 12 height 12
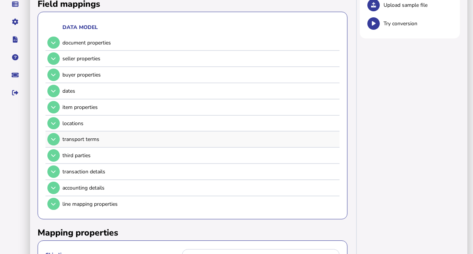
scroll to position [113, 0]
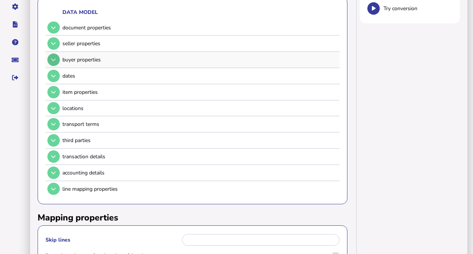
click at [55, 57] on icon at bounding box center [53, 59] width 5 height 5
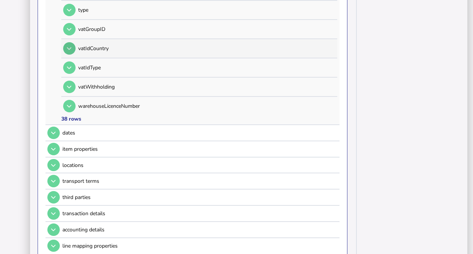
scroll to position [828, 0]
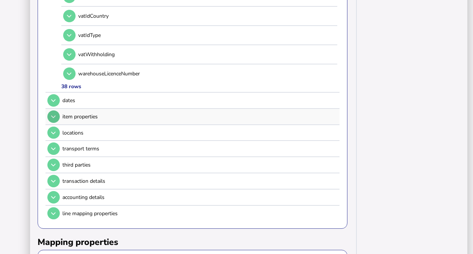
click at [49, 114] on button at bounding box center [53, 116] width 12 height 12
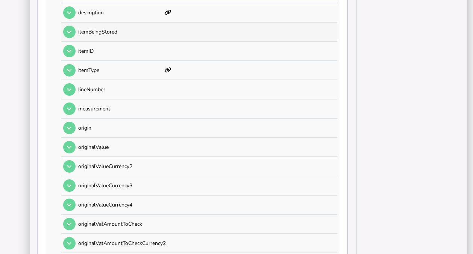
scroll to position [263, 0]
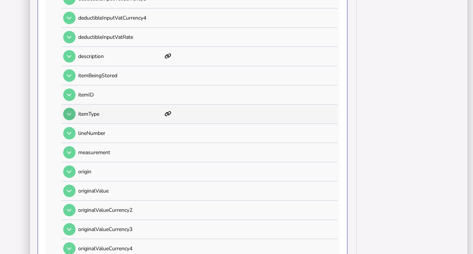
click at [65, 111] on button at bounding box center [69, 114] width 12 height 12
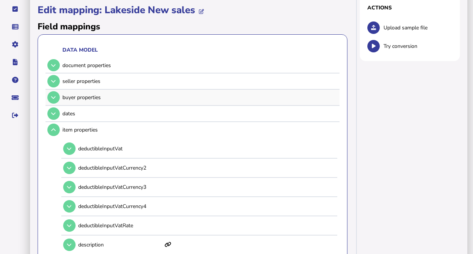
scroll to position [0, 0]
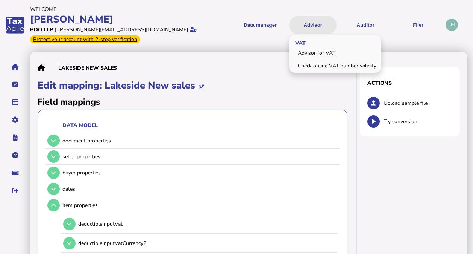
click at [318, 26] on button "Advisor" at bounding box center [312, 25] width 47 height 18
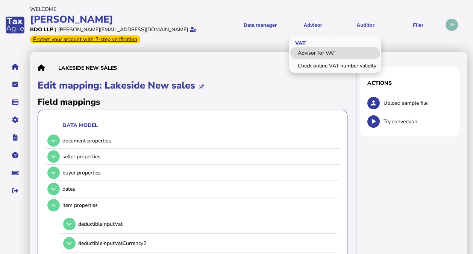
click at [307, 53] on link "Advisor for VAT" at bounding box center [335, 53] width 90 height 12
select select "*****"
select select "****"
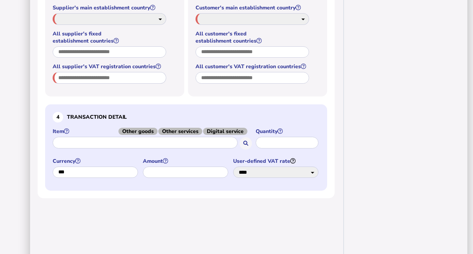
scroll to position [325, 0]
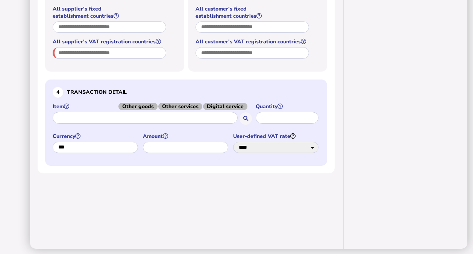
click at [165, 117] on input "text" at bounding box center [145, 118] width 185 height 12
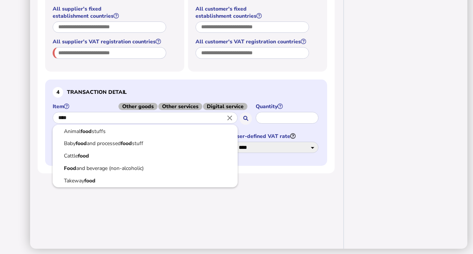
click at [135, 163] on link "Food and beverage (non-alcoholic)" at bounding box center [145, 167] width 173 height 9
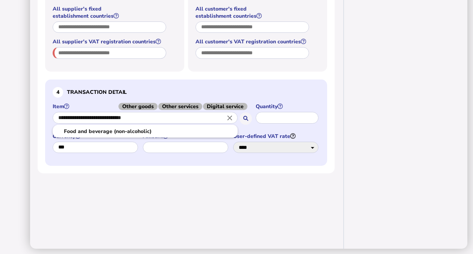
drag, startPoint x: 151, startPoint y: 117, endPoint x: 40, endPoint y: 108, distance: 111.3
click at [53, 111] on ng-autocomplete "**********" at bounding box center [145, 118] width 185 height 15
click at [138, 120] on input "**********" at bounding box center [145, 118] width 185 height 12
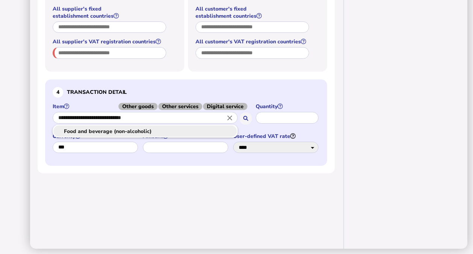
drag, startPoint x: 155, startPoint y: 118, endPoint x: 61, endPoint y: 124, distance: 94.2
click at [61, 124] on div "**********" at bounding box center [145, 118] width 185 height 15
type input "*"
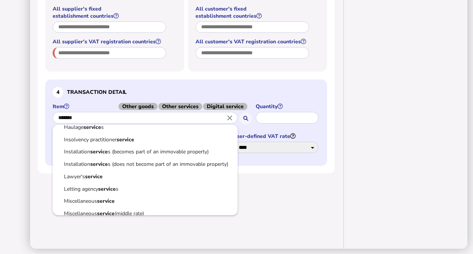
scroll to position [0, 0]
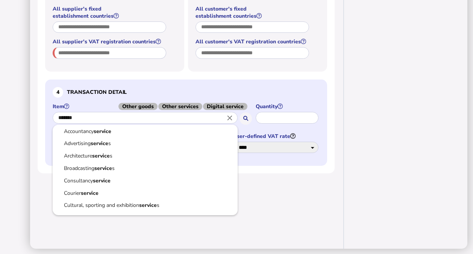
click at [150, 73] on div at bounding box center [236, 127] width 473 height 254
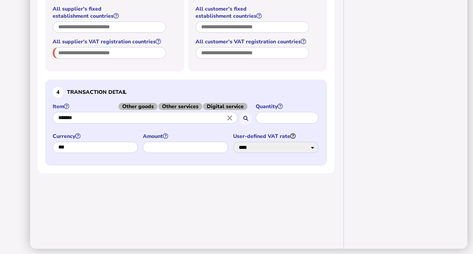
click at [186, 108] on div "Item Other goods Other services Digital service ******* close Recently selected…" at bounding box center [152, 114] width 199 height 23
click at [188, 105] on span "Other services" at bounding box center [180, 106] width 44 height 7
type input "**********"
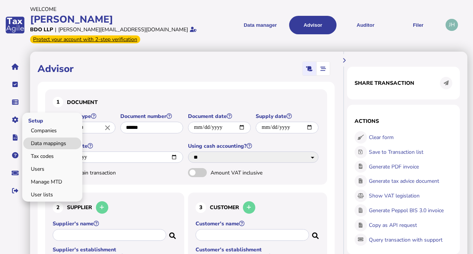
click at [40, 138] on link "Data mappings" at bounding box center [52, 143] width 58 height 12
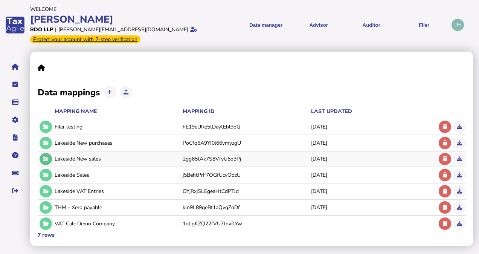
click at [47, 159] on icon at bounding box center [46, 158] width 6 height 5
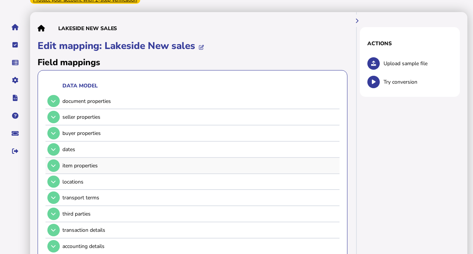
scroll to position [75, 0]
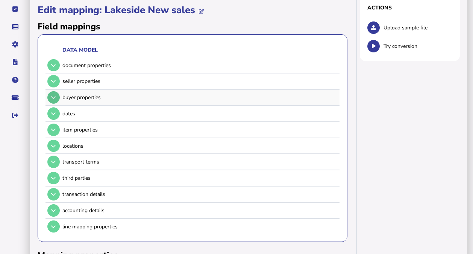
click at [49, 96] on button at bounding box center [53, 97] width 12 height 12
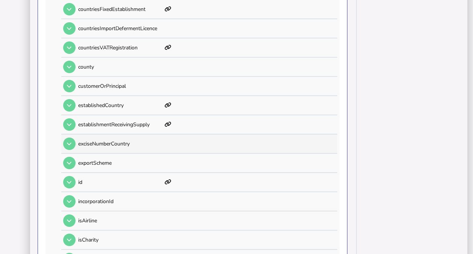
scroll to position [301, 0]
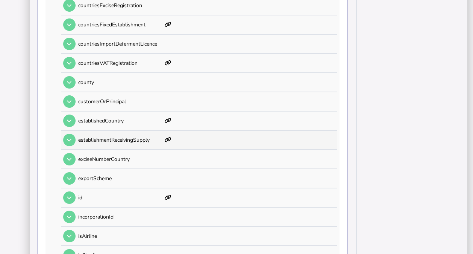
click at [150, 137] on p "establishmentReceivingSupply" at bounding box center [120, 139] width 84 height 7
click at [75, 138] on button at bounding box center [69, 140] width 12 height 12
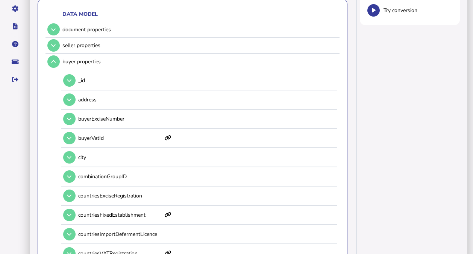
scroll to position [85, 0]
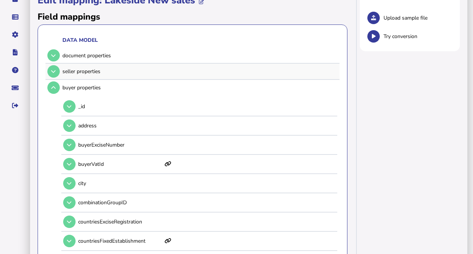
click at [133, 65] on div "seller properties" at bounding box center [192, 71] width 292 height 15
click at [75, 72] on div "seller properties" at bounding box center [199, 71] width 275 height 7
click at [53, 71] on icon at bounding box center [53, 71] width 5 height 5
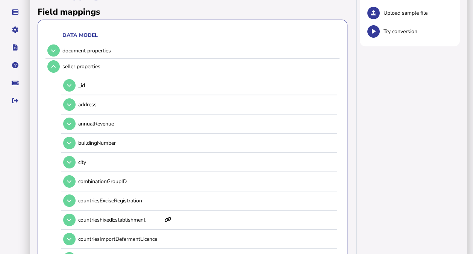
scroll to position [95, 0]
